Goal: Find specific page/section: Find specific page/section

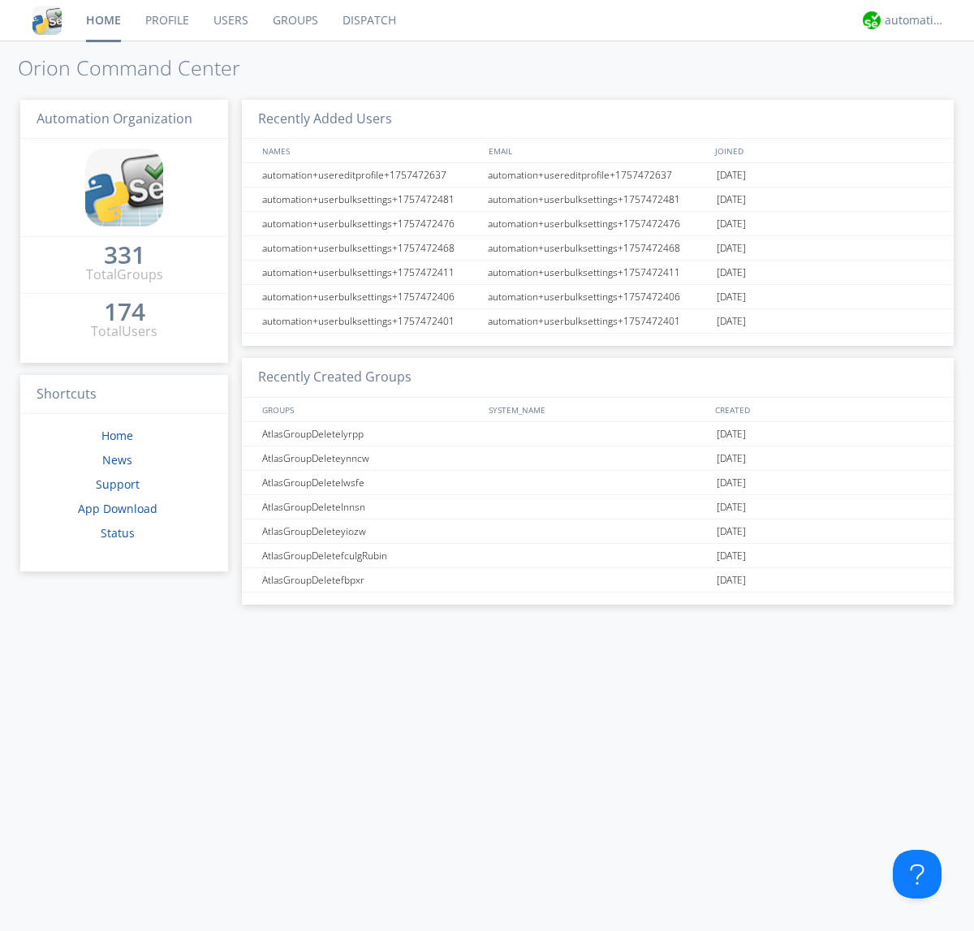
click at [368, 20] on link "Dispatch" at bounding box center [369, 20] width 78 height 41
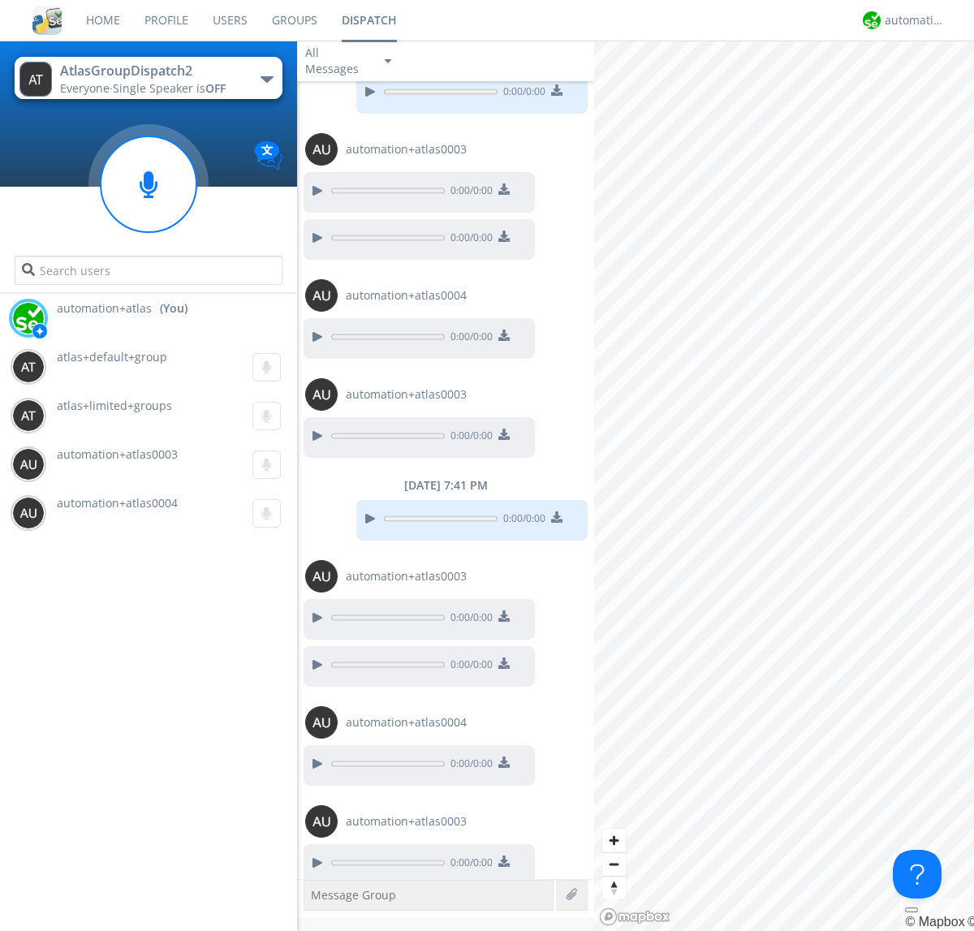
scroll to position [56, 0]
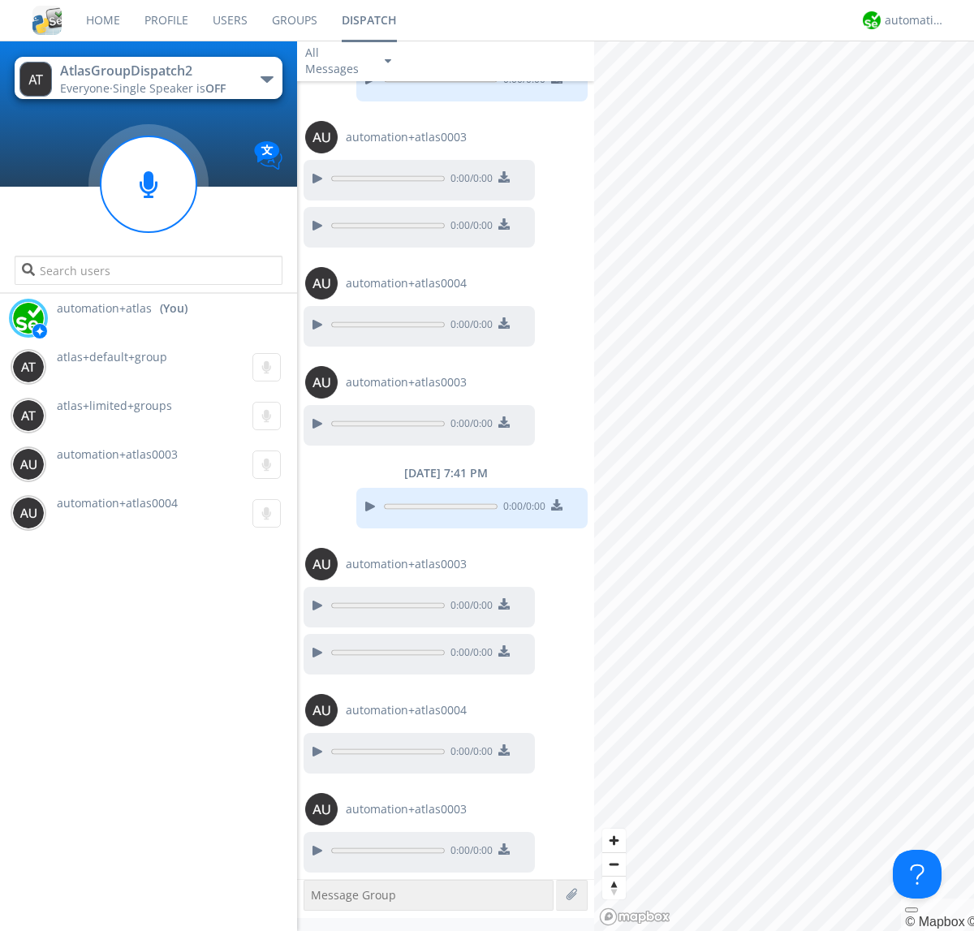
click at [266, 79] on div "button" at bounding box center [267, 79] width 13 height 6
click at [0, 0] on span "AtlasGroupDispatch" at bounding box center [0, 0] width 0 height 0
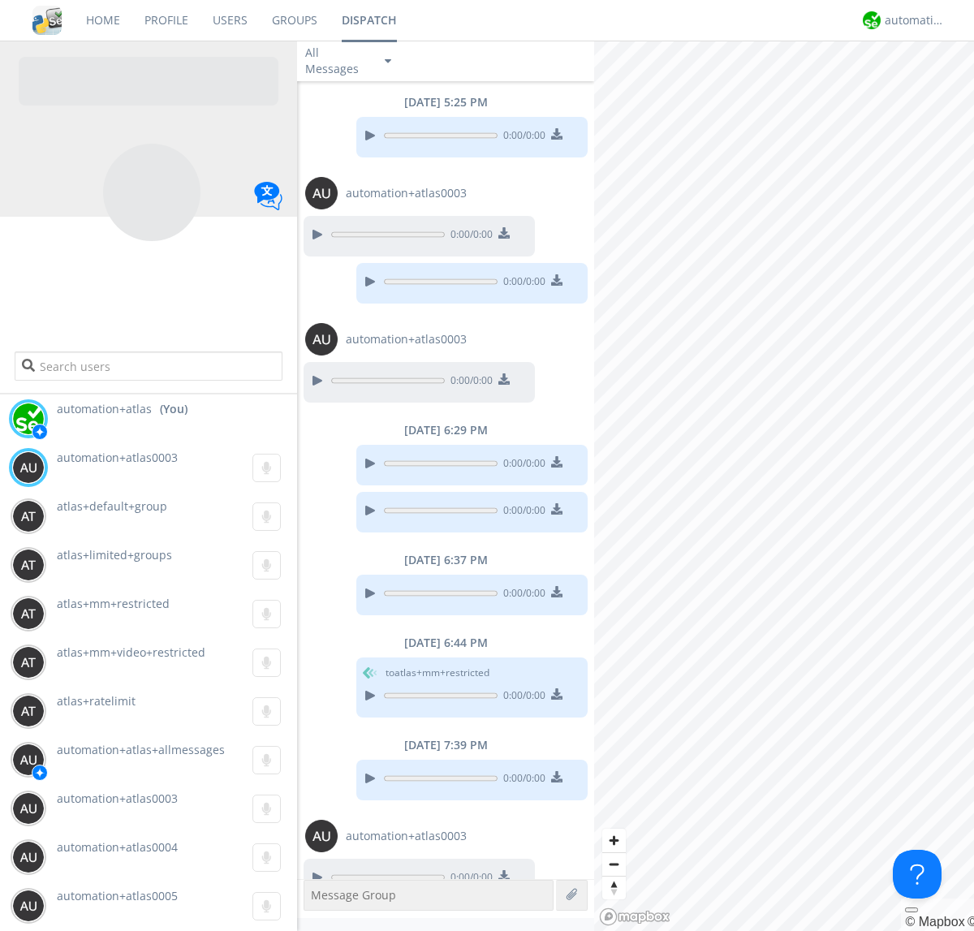
scroll to position [27, 0]
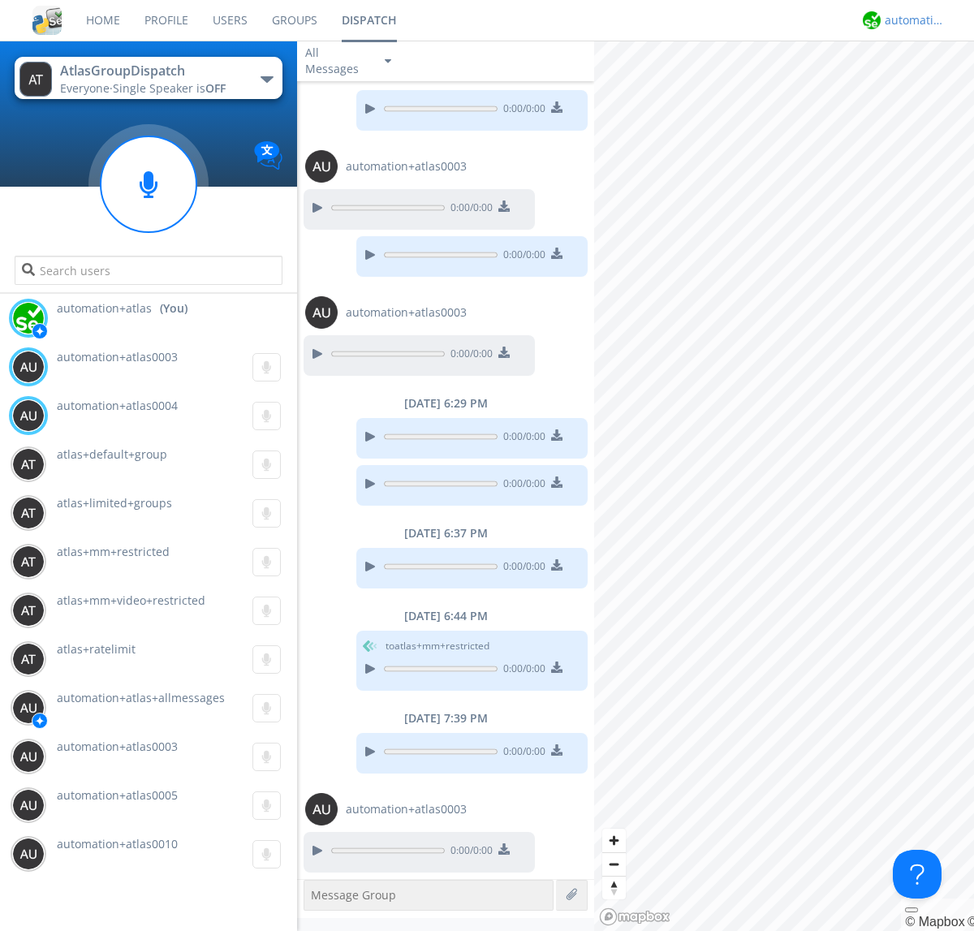
click at [911, 20] on div "automation+atlas" at bounding box center [915, 20] width 61 height 16
